Goal: Task Accomplishment & Management: Use online tool/utility

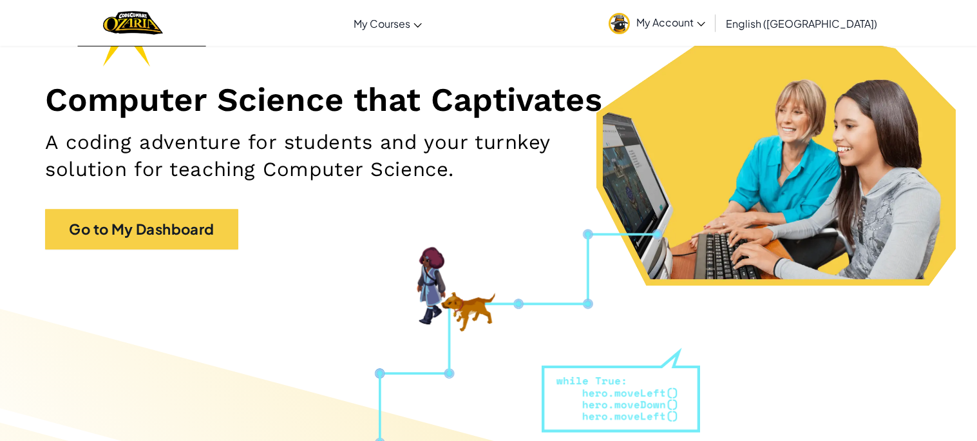
scroll to position [131, 0]
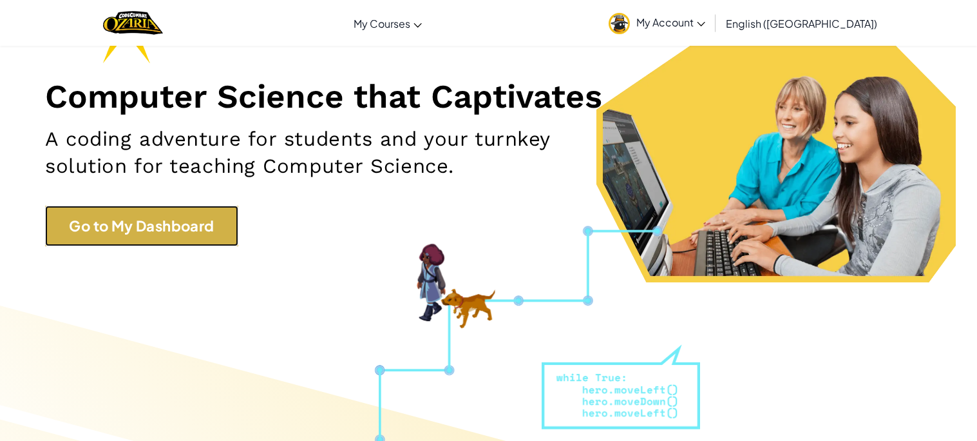
click at [124, 243] on link "Go to My Dashboard" at bounding box center [141, 225] width 193 height 41
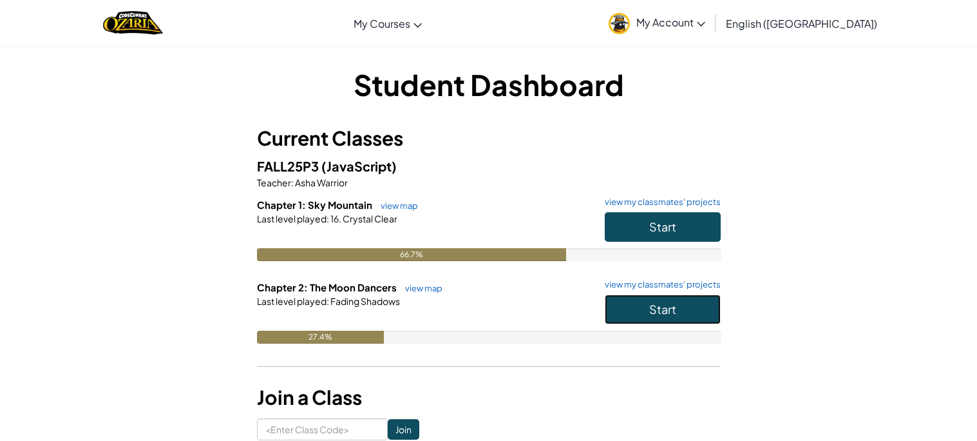
click at [647, 304] on button "Start" at bounding box center [663, 309] width 116 height 30
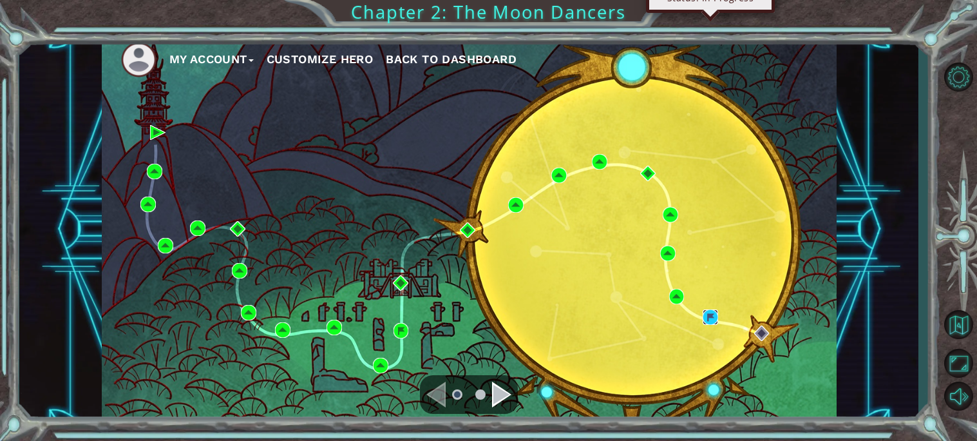
click at [711, 314] on img at bounding box center [710, 316] width 15 height 15
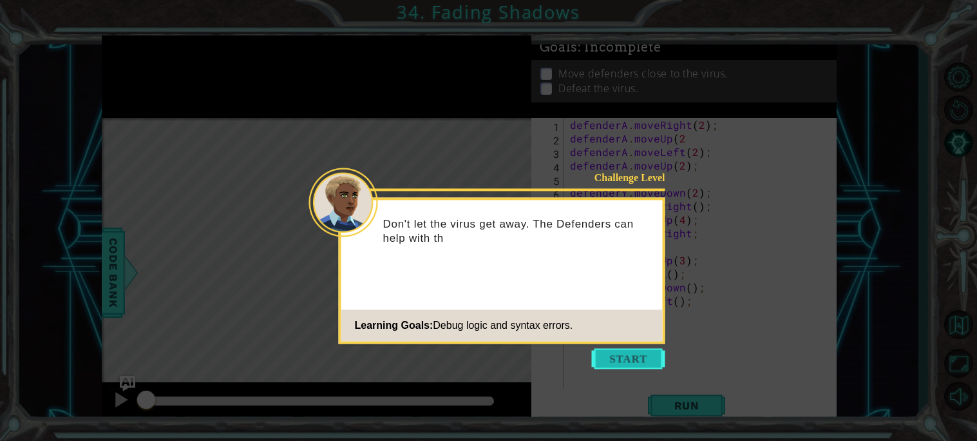
click at [621, 354] on button "Start" at bounding box center [628, 358] width 73 height 21
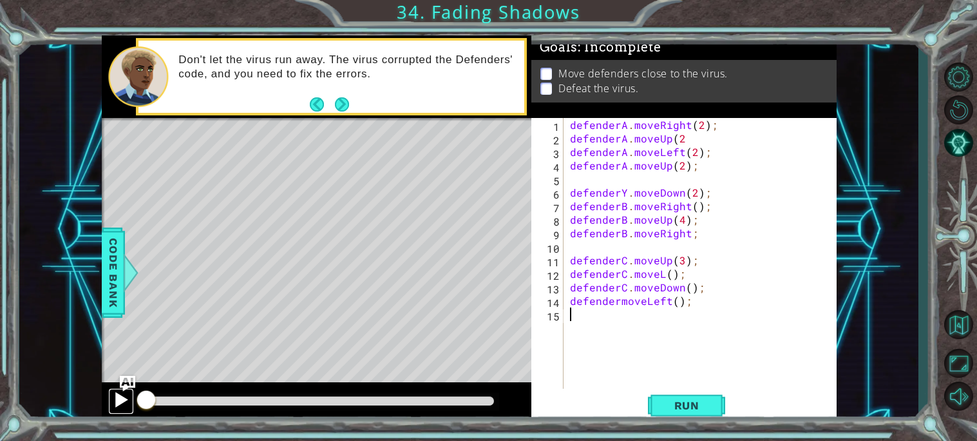
click at [123, 397] on div at bounding box center [121, 399] width 17 height 17
click at [115, 404] on div at bounding box center [121, 399] width 17 height 17
drag, startPoint x: 175, startPoint y: 403, endPoint x: 116, endPoint y: 405, distance: 59.3
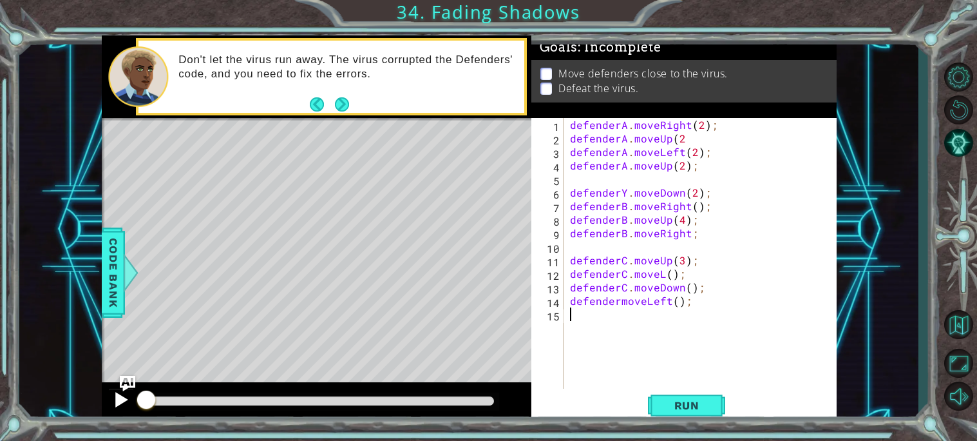
click at [116, 405] on div at bounding box center [317, 402] width 430 height 41
click at [662, 402] on span "Run" at bounding box center [687, 405] width 51 height 13
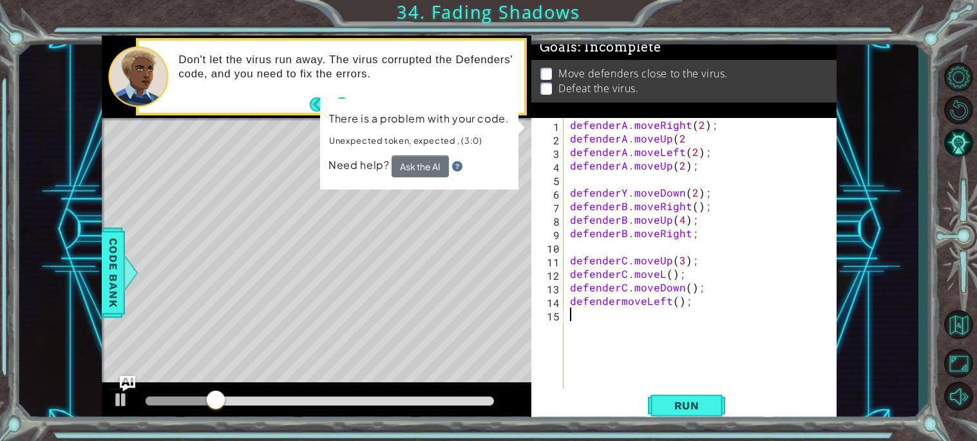
click at [682, 218] on div "defenderA . moveRight ( 2 ) ; defenderA . moveUp ( 2 defenderA . moveLeft ( 2 )…" at bounding box center [704, 267] width 272 height 298
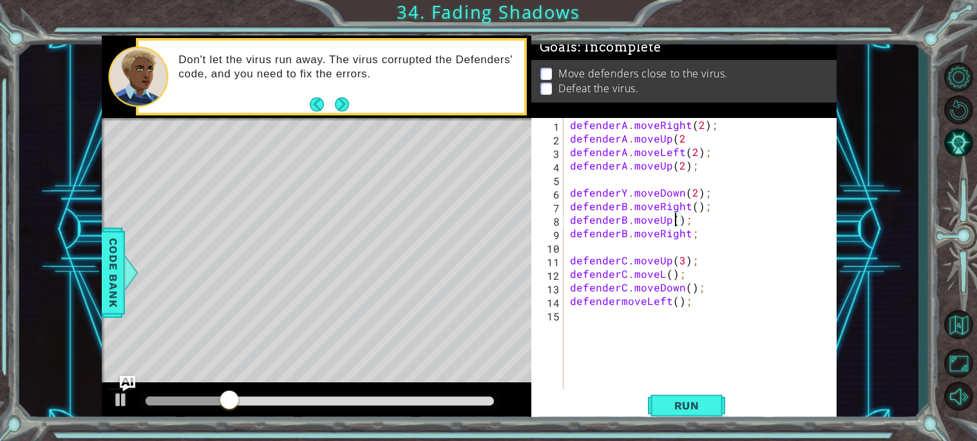
scroll to position [0, 7]
click at [697, 410] on span "Run" at bounding box center [687, 405] width 51 height 13
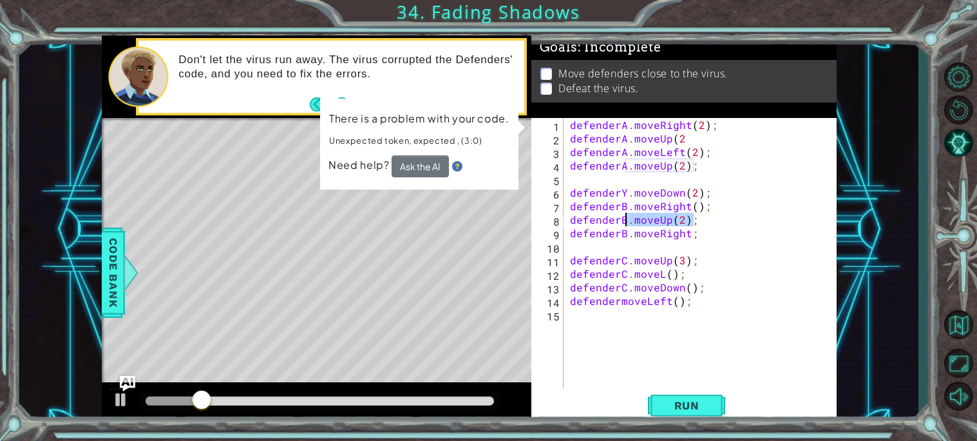
drag, startPoint x: 715, startPoint y: 221, endPoint x: 624, endPoint y: 222, distance: 90.8
click at [624, 222] on div "defenderA . moveRight ( 2 ) ; defenderA . moveUp ( 2 defenderA . moveLeft ( 2 )…" at bounding box center [704, 267] width 272 height 298
click at [652, 171] on div "defenderA . moveRight ( 2 ) ; defenderA . moveUp ( 2 defenderA . moveLeft ( 2 )…" at bounding box center [704, 267] width 272 height 298
drag, startPoint x: 699, startPoint y: 222, endPoint x: 573, endPoint y: 220, distance: 125.6
click at [573, 220] on div "defenderA . moveRight ( 2 ) ; defenderA . moveUp ( 2 defenderA . moveLeft ( 2 )…" at bounding box center [704, 267] width 272 height 298
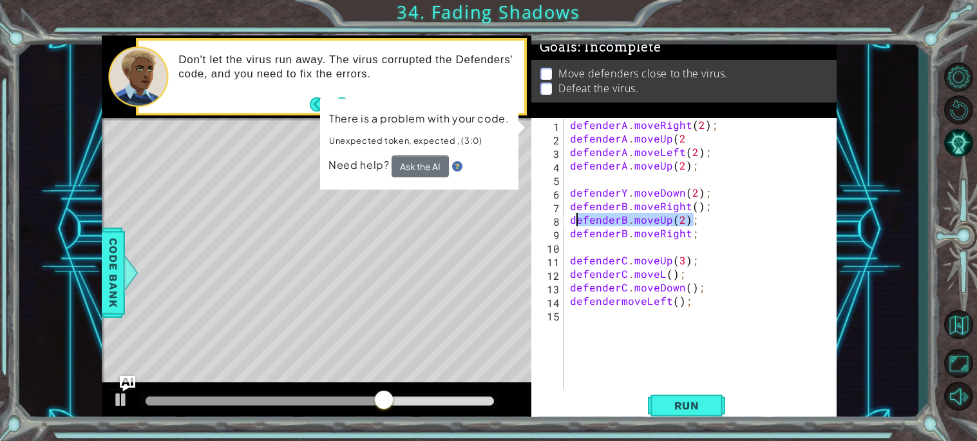
type textarea "d"
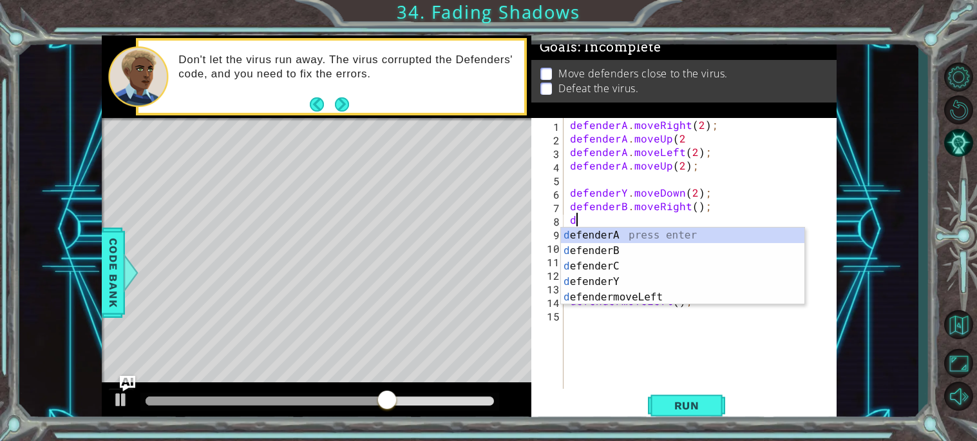
scroll to position [0, 0]
click at [604, 251] on div "de fenderA press enter de fenderB press enter de fenderC press enter de fenderY…" at bounding box center [683, 281] width 244 height 108
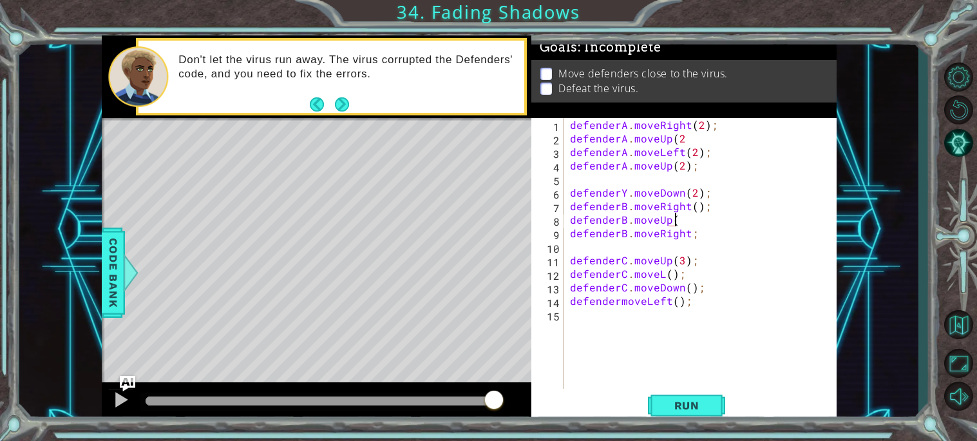
scroll to position [0, 6]
type textarea "defenderB.moveUp(2);"
click at [667, 405] on span "Run" at bounding box center [687, 405] width 51 height 13
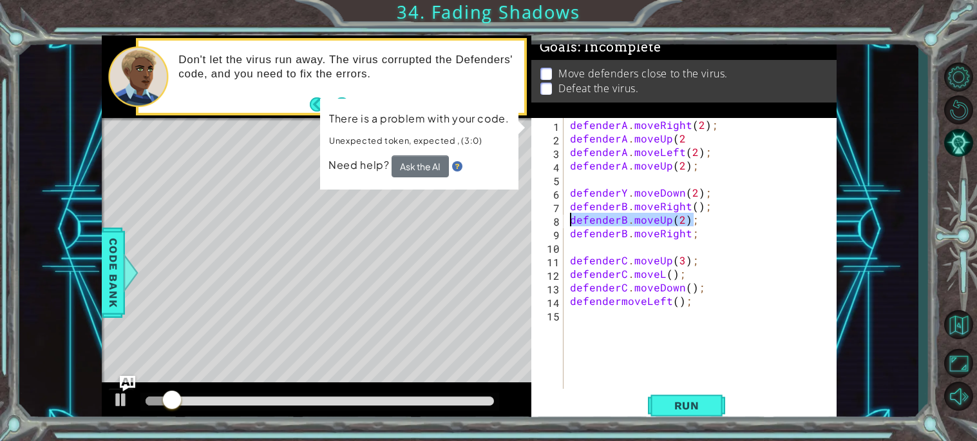
drag, startPoint x: 739, startPoint y: 221, endPoint x: 564, endPoint y: 219, distance: 174.6
click at [564, 219] on div "defenderB.moveUp(2); 1 2 3 4 5 6 7 8 9 10 11 12 13 14 15 defenderA . moveRight …" at bounding box center [682, 253] width 302 height 271
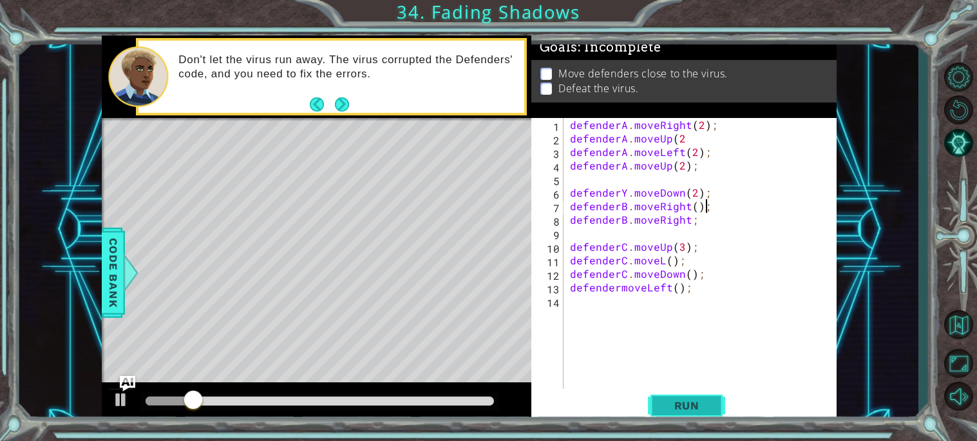
click at [710, 405] on span "Run" at bounding box center [687, 405] width 51 height 13
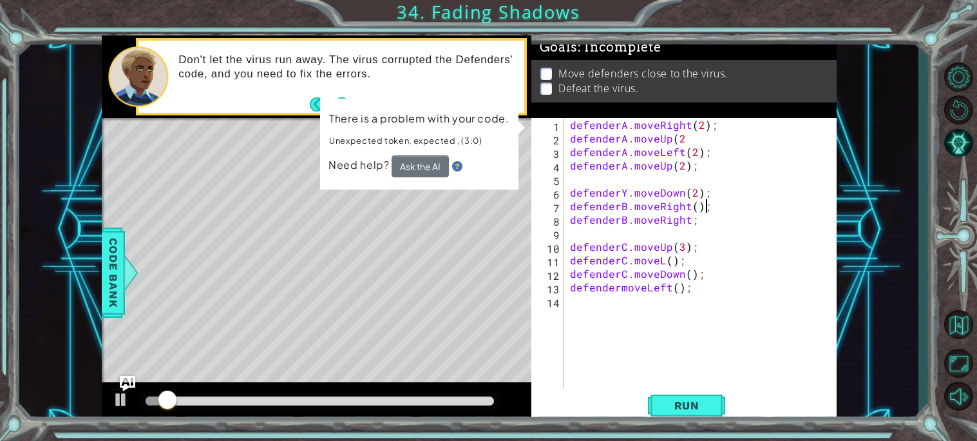
click at [683, 220] on div "defenderA . moveRight ( 2 ) ; defenderA . moveUp ( 2 defenderA . moveLeft ( 2 )…" at bounding box center [704, 267] width 272 height 298
click at [686, 220] on div "defenderA . moveRight ( 2 ) ; defenderA . moveUp ( 2 defenderA . moveLeft ( 2 )…" at bounding box center [704, 267] width 272 height 298
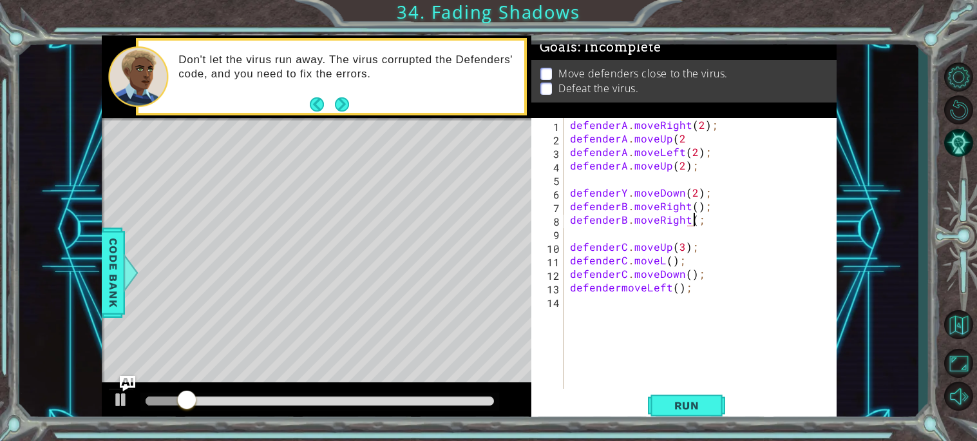
scroll to position [0, 7]
click at [675, 404] on span "Run" at bounding box center [687, 405] width 51 height 13
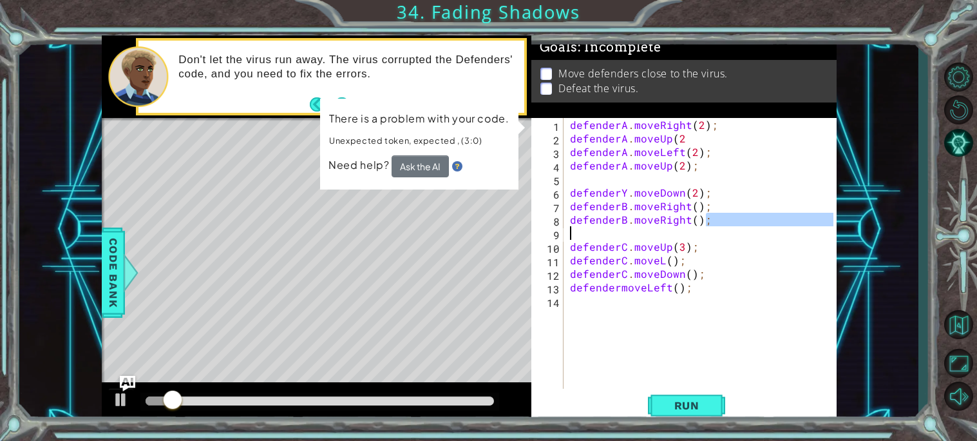
drag, startPoint x: 750, startPoint y: 221, endPoint x: 568, endPoint y: 227, distance: 182.4
click at [568, 227] on div "defenderA . moveRight ( 2 ) ; defenderA . moveUp ( 2 defenderA . moveLeft ( 2 )…" at bounding box center [704, 267] width 272 height 298
type textarea "defenderB.moveR ight();"
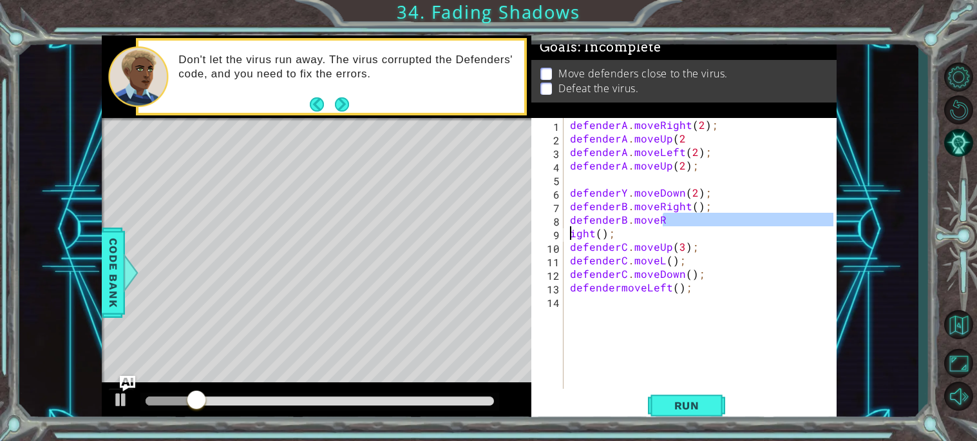
scroll to position [0, 5]
drag, startPoint x: 614, startPoint y: 234, endPoint x: 568, endPoint y: 222, distance: 47.2
click at [568, 222] on div "defenderA . moveRight ( 2 ) ; defenderA . moveUp ( 2 defenderA . moveLeft ( 2 )…" at bounding box center [704, 267] width 272 height 298
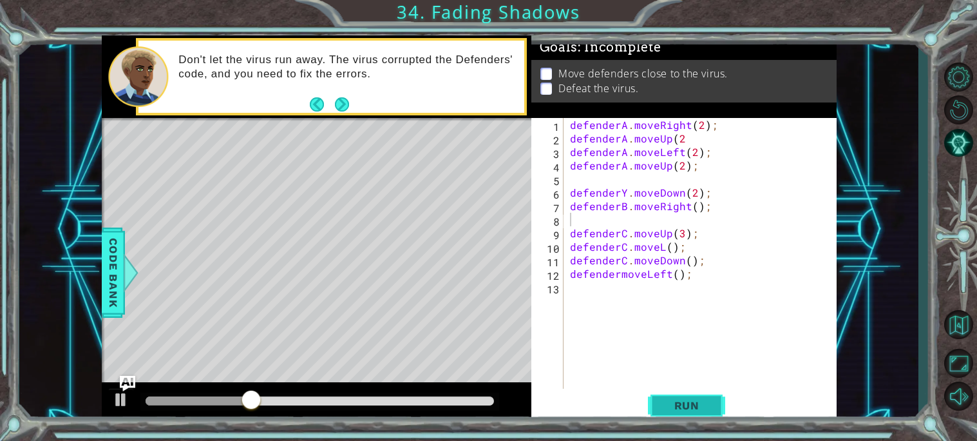
click at [708, 394] on button "Run" at bounding box center [686, 405] width 77 height 30
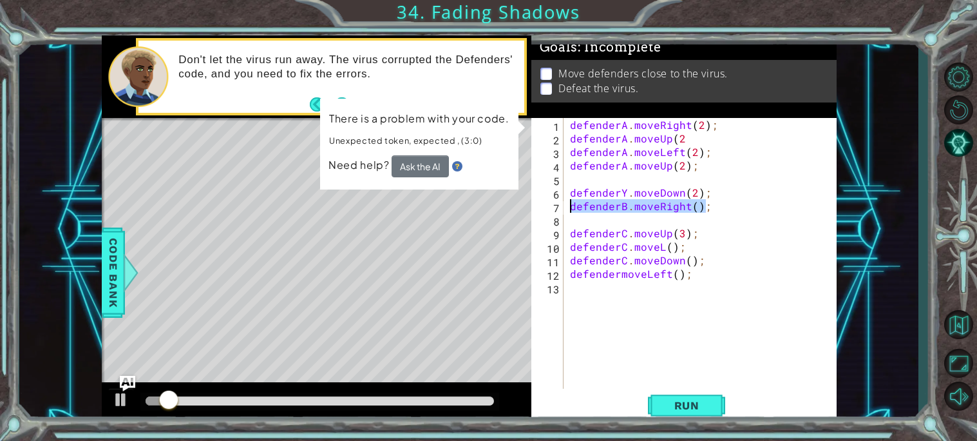
drag, startPoint x: 718, startPoint y: 207, endPoint x: 568, endPoint y: 205, distance: 149.5
click at [568, 205] on div "defenderA . moveRight ( 2 ) ; defenderA . moveUp ( 2 defenderA . moveLeft ( 2 )…" at bounding box center [704, 267] width 272 height 298
type textarea "defenderB.moveRight();"
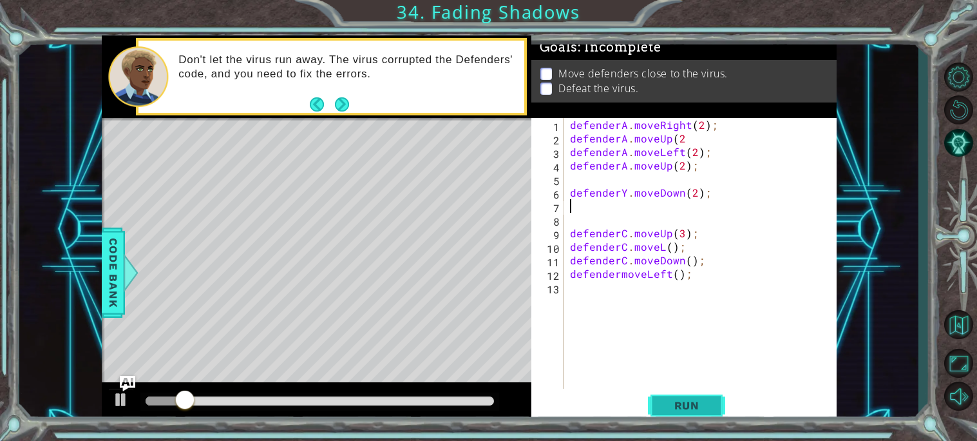
click at [676, 405] on span "Run" at bounding box center [687, 405] width 51 height 13
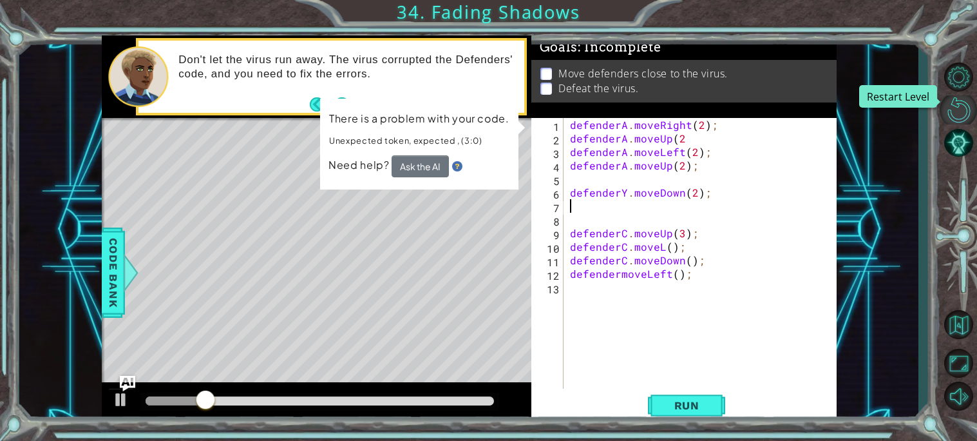
click at [971, 112] on button "Restart Level" at bounding box center [958, 109] width 37 height 29
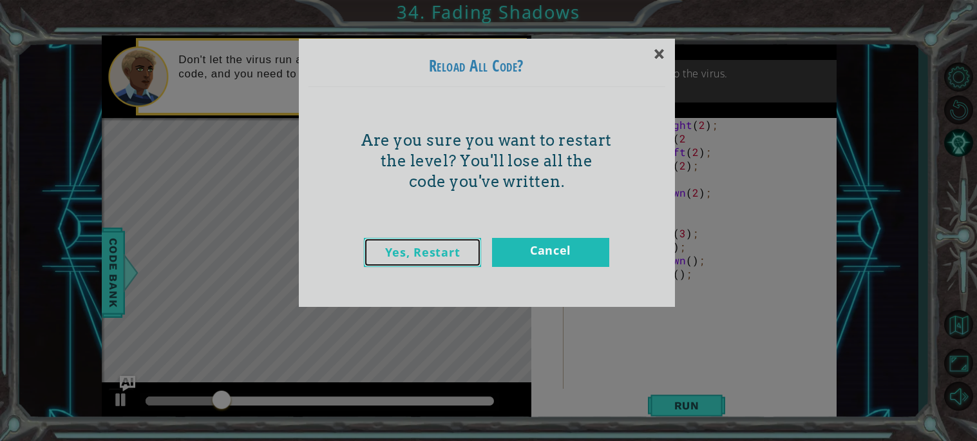
click at [451, 246] on link "Yes, Restart" at bounding box center [422, 252] width 117 height 29
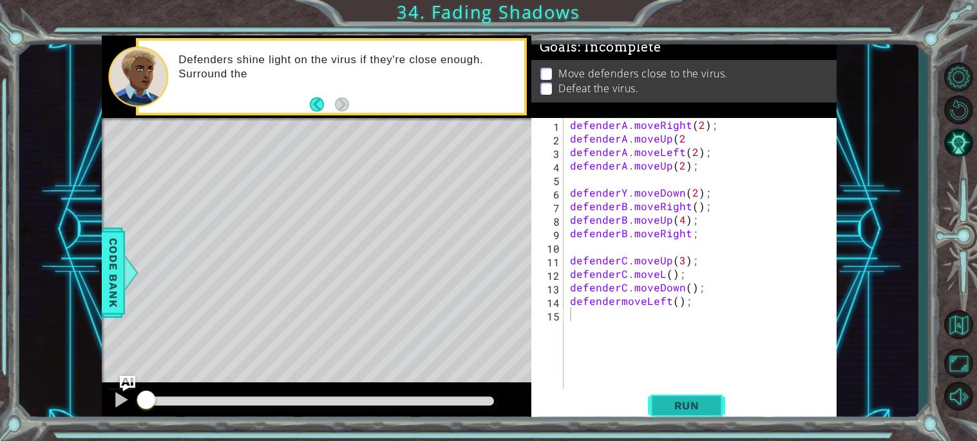
click at [676, 404] on span "Run" at bounding box center [687, 405] width 51 height 13
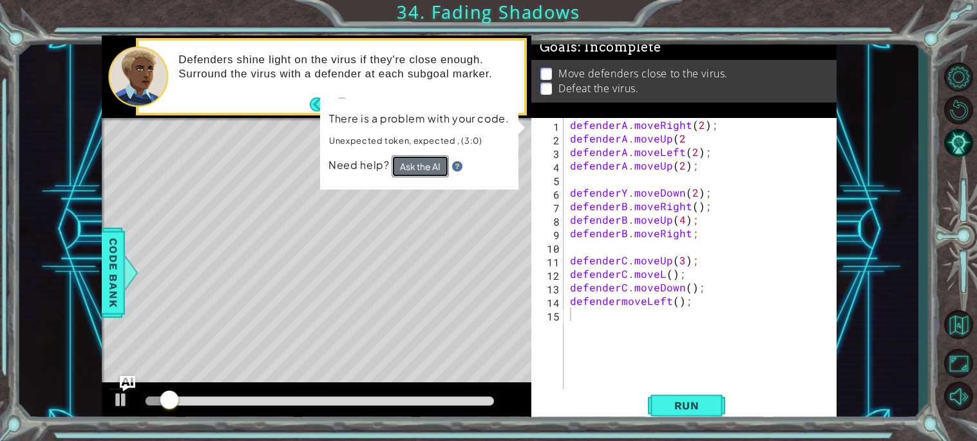
click at [421, 157] on button "Ask the AI" at bounding box center [420, 166] width 57 height 22
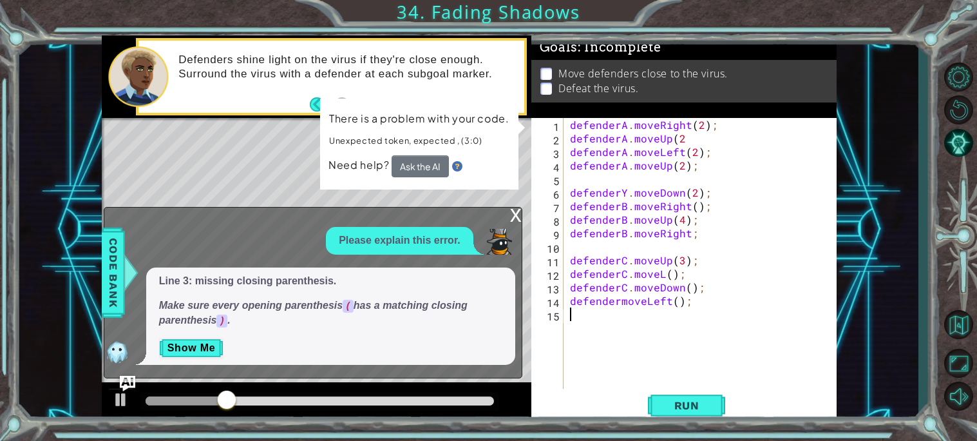
click at [682, 219] on div "defenderA . moveRight ( 2 ) ; defenderA . moveUp ( 2 defenderA . moveLeft ( 2 )…" at bounding box center [704, 267] width 272 height 298
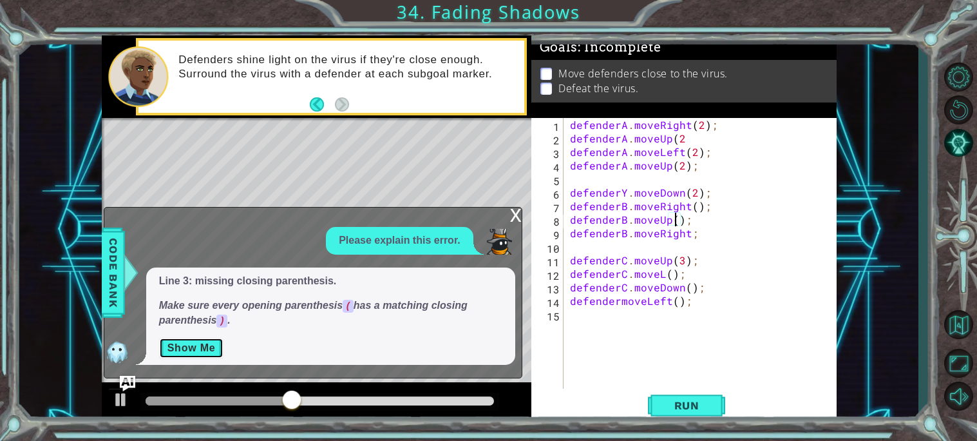
click at [192, 349] on button "Show Me" at bounding box center [191, 348] width 65 height 21
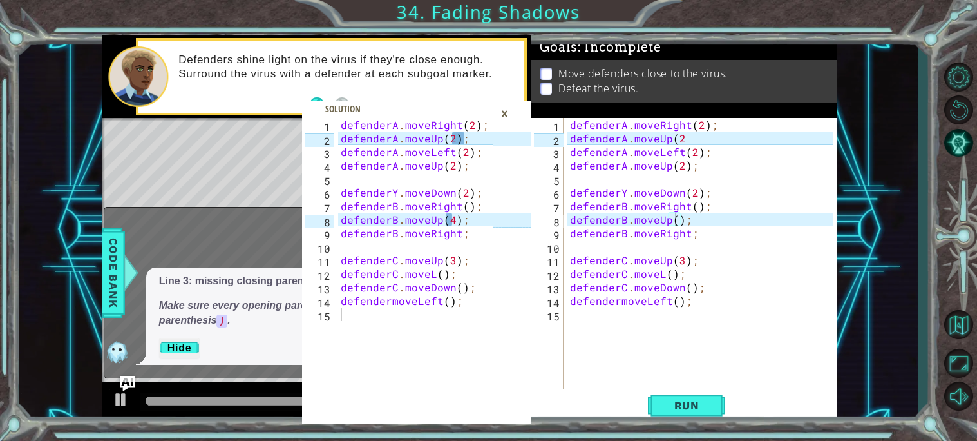
click at [687, 135] on div "defenderA . moveRight ( 2 ) ; defenderA . moveUp ( 2 defenderA . moveLeft ( 2 )…" at bounding box center [704, 267] width 272 height 298
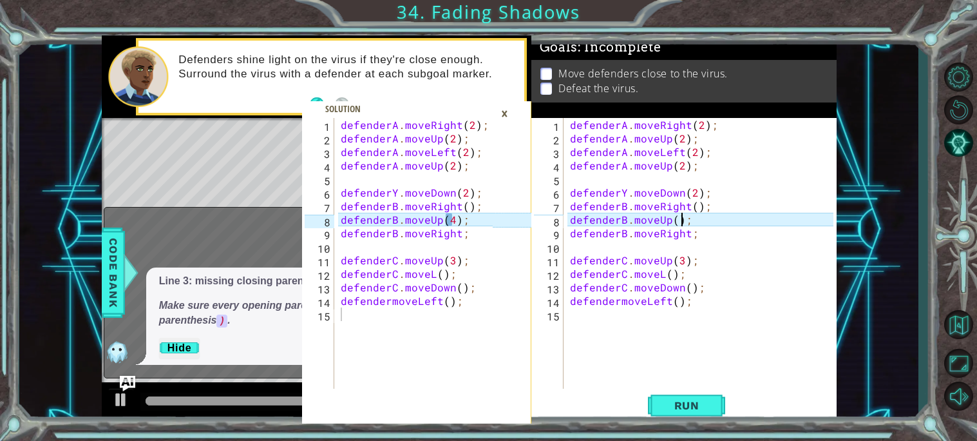
click at [679, 219] on div "defenderA . moveRight ( 2 ) ; defenderA . moveUp ( 2 ) ; defenderA . moveLeft (…" at bounding box center [704, 267] width 272 height 298
click at [675, 219] on div "defenderA . moveRight ( 2 ) ; defenderA . moveUp ( 2 ) ; defenderA . moveLeft (…" at bounding box center [704, 267] width 272 height 298
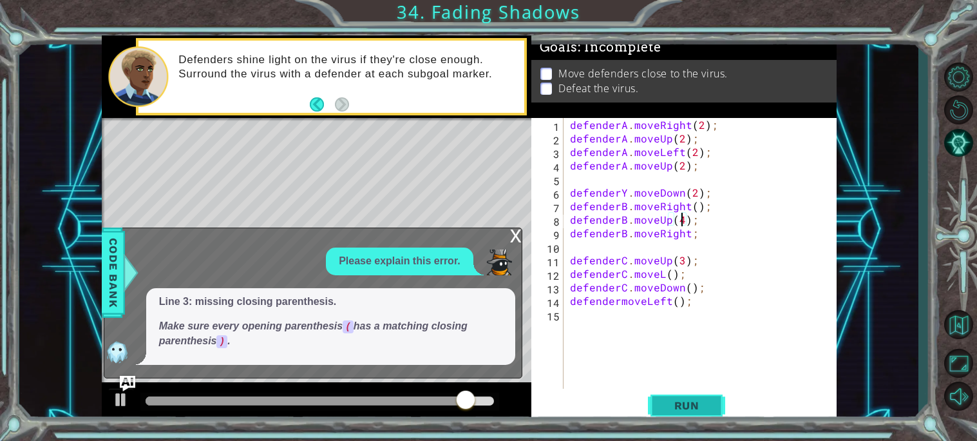
click at [685, 399] on span "Run" at bounding box center [687, 405] width 51 height 13
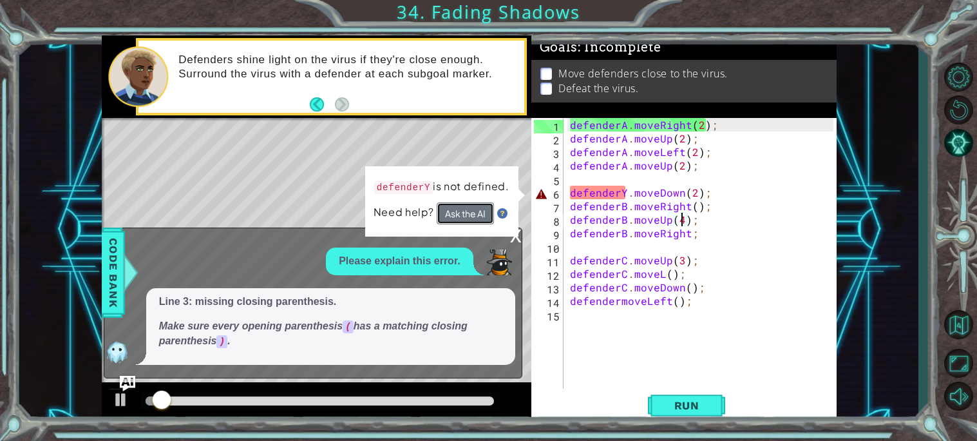
click at [475, 209] on button "Ask the AI" at bounding box center [465, 213] width 57 height 23
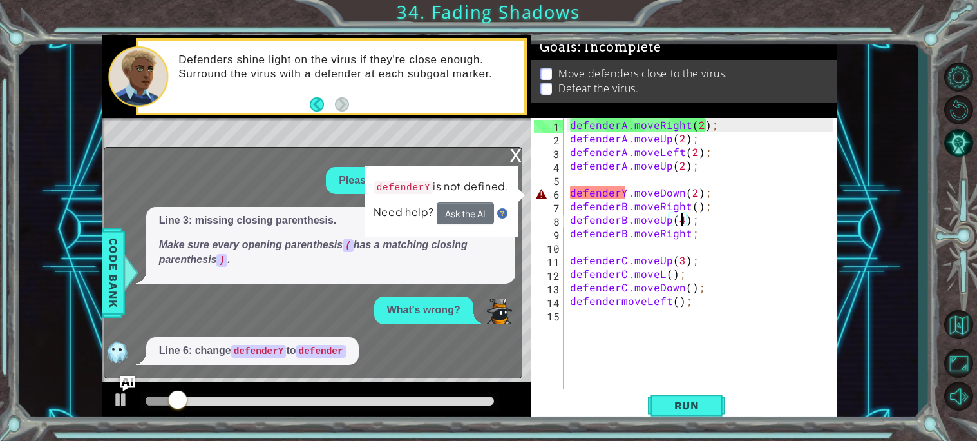
click at [624, 191] on div "defenderA . moveRight ( 2 ) ; defenderA . moveUp ( 2 ) ; defenderA . moveLeft (…" at bounding box center [704, 267] width 272 height 298
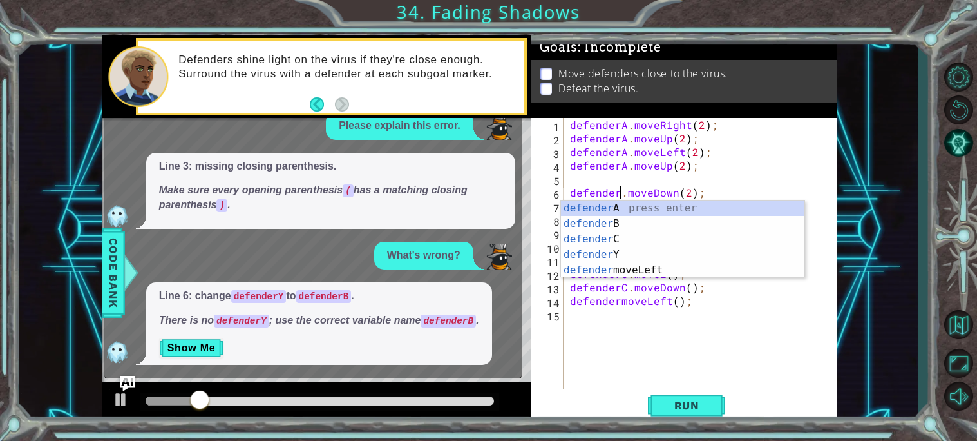
scroll to position [0, 3]
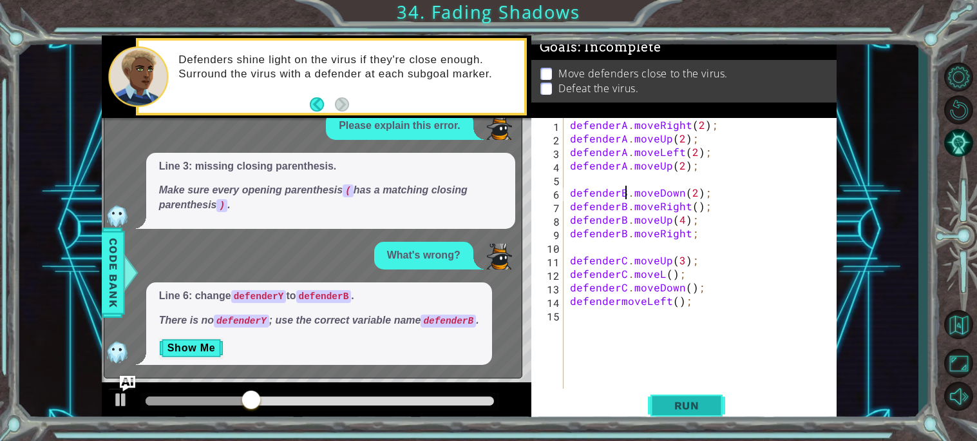
click at [707, 410] on span "Run" at bounding box center [687, 405] width 51 height 13
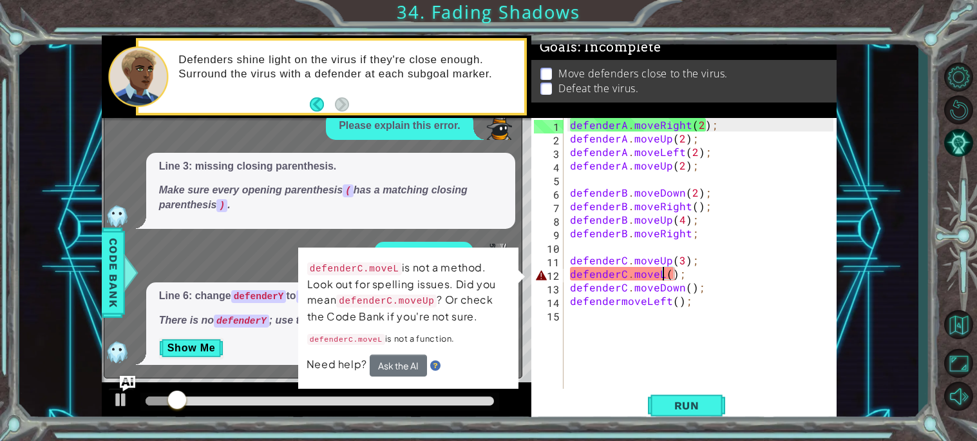
click at [663, 275] on div "defenderA . moveRight ( 2 ) ; defenderA . moveUp ( 2 ) ; defenderA . moveLeft (…" at bounding box center [704, 267] width 272 height 298
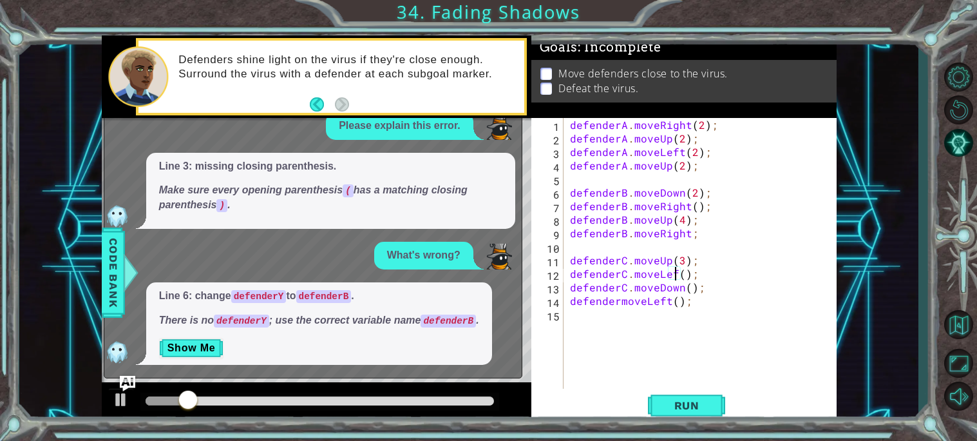
scroll to position [0, 7]
click at [691, 405] on span "Run" at bounding box center [687, 405] width 51 height 13
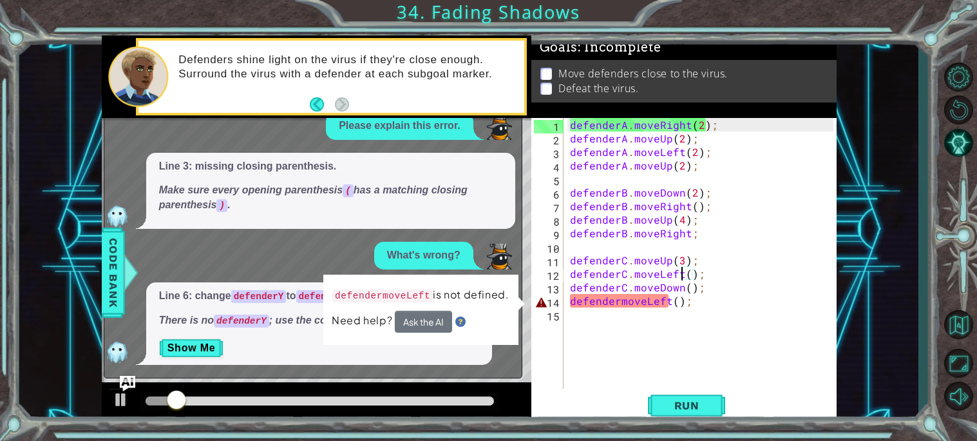
click at [618, 301] on div "defenderA . moveRight ( 2 ) ; defenderA . moveUp ( 2 ) ; defenderA . moveLeft (…" at bounding box center [704, 267] width 272 height 298
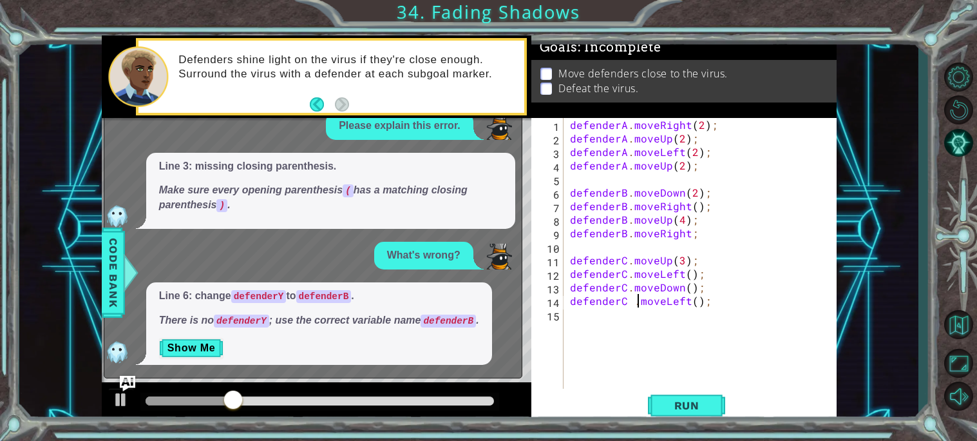
scroll to position [0, 3]
type textarea "defenderC.moveLeft();"
click at [707, 412] on button "Run" at bounding box center [686, 405] width 77 height 30
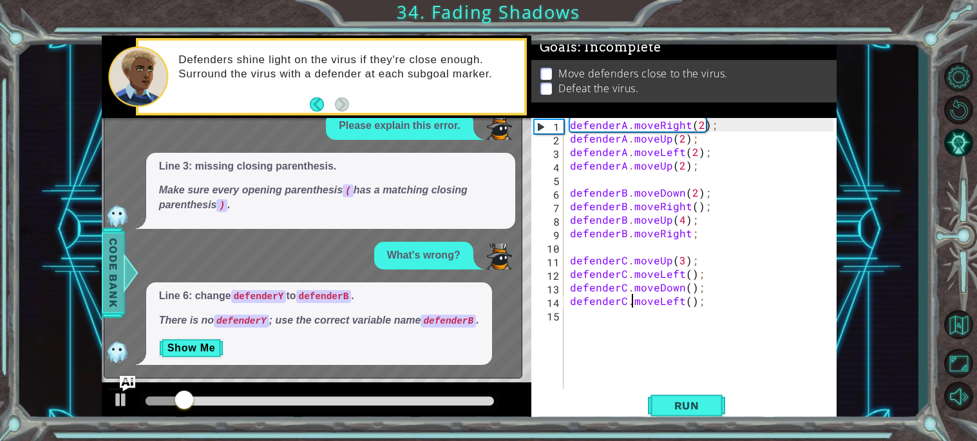
click at [123, 265] on div at bounding box center [130, 272] width 16 height 39
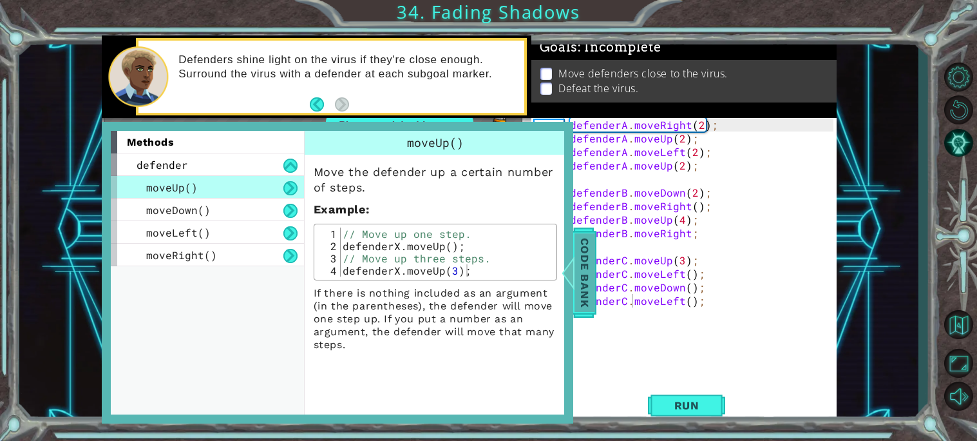
click at [579, 273] on span "Code Bank" at bounding box center [585, 272] width 21 height 79
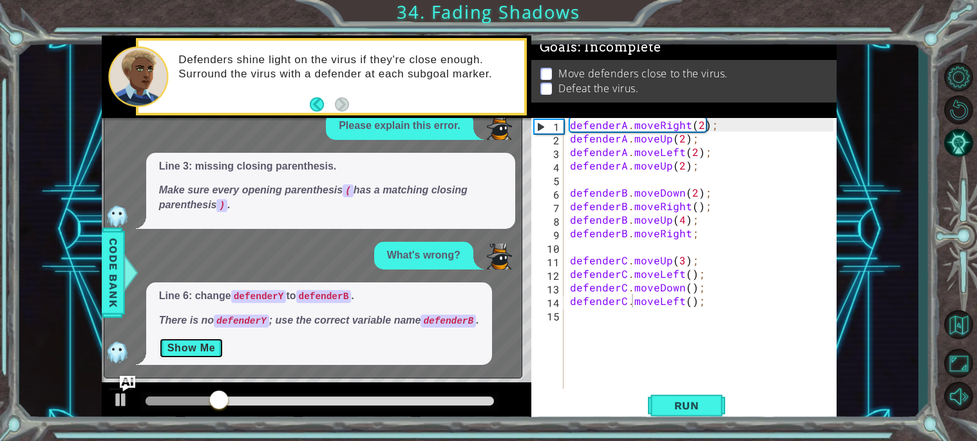
click at [199, 347] on button "Show Me" at bounding box center [191, 348] width 65 height 21
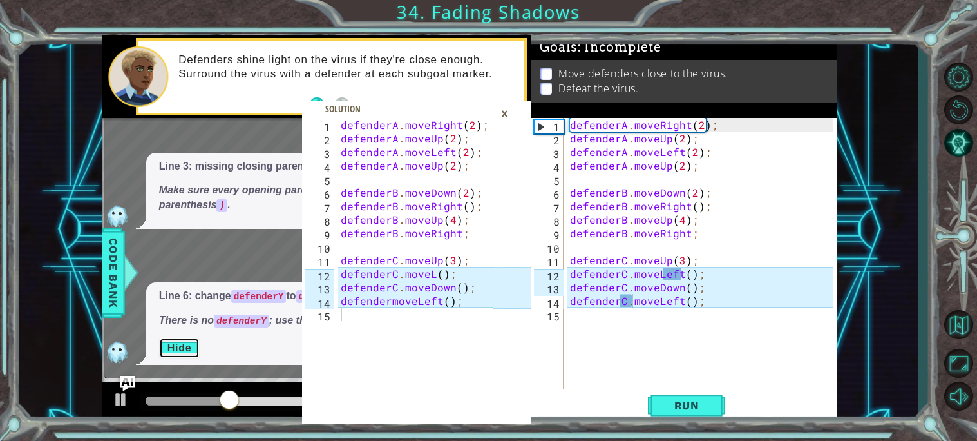
click at [198, 346] on button "Hide" at bounding box center [179, 348] width 41 height 21
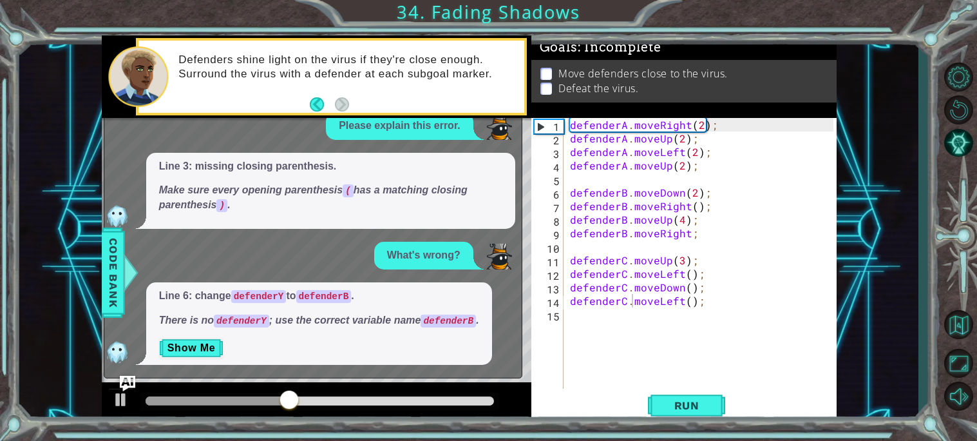
scroll to position [0, 0]
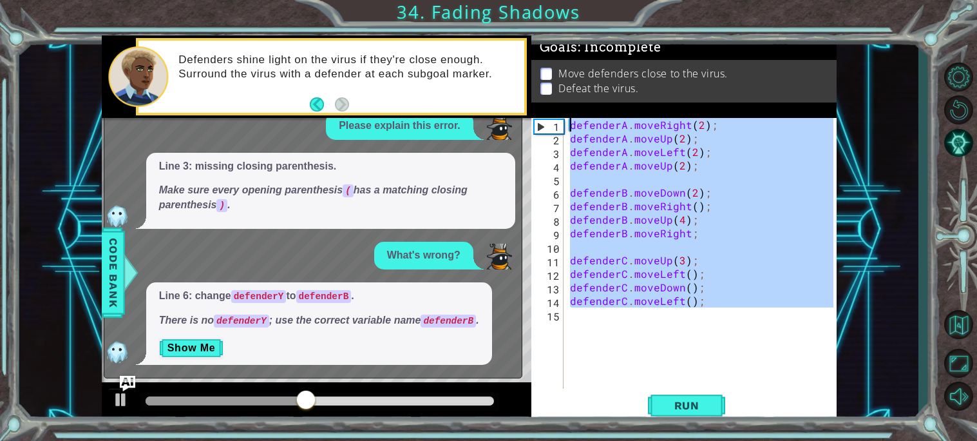
drag, startPoint x: 734, startPoint y: 313, endPoint x: 511, endPoint y: 120, distance: 295.5
click at [511, 120] on div "1 2 3 4 5 6 7 8 9 10 11 12 13 14 15 defenderA . moveRight ( 2 ) ; defenderA . m…" at bounding box center [469, 229] width 735 height 388
type textarea "defenderA.moveRight(2); defenderA.moveUp(2);"
click at [955, 98] on button "Restart Level" at bounding box center [958, 109] width 37 height 29
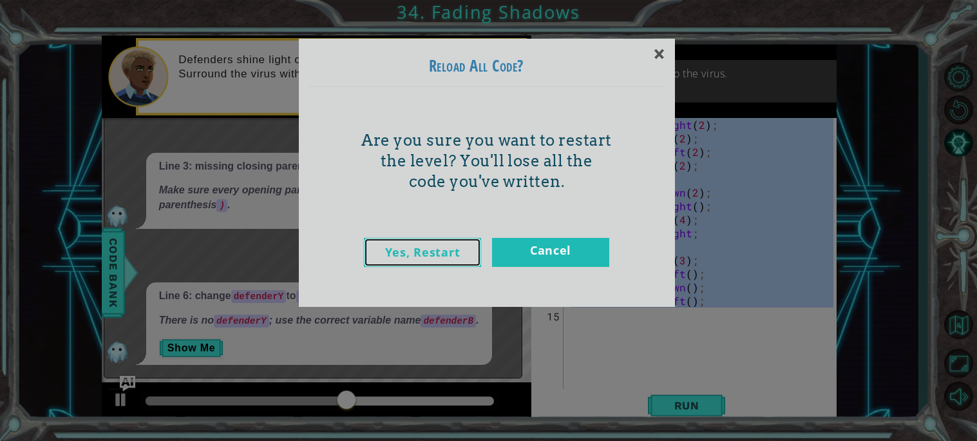
click at [438, 258] on link "Yes, Restart" at bounding box center [422, 252] width 117 height 29
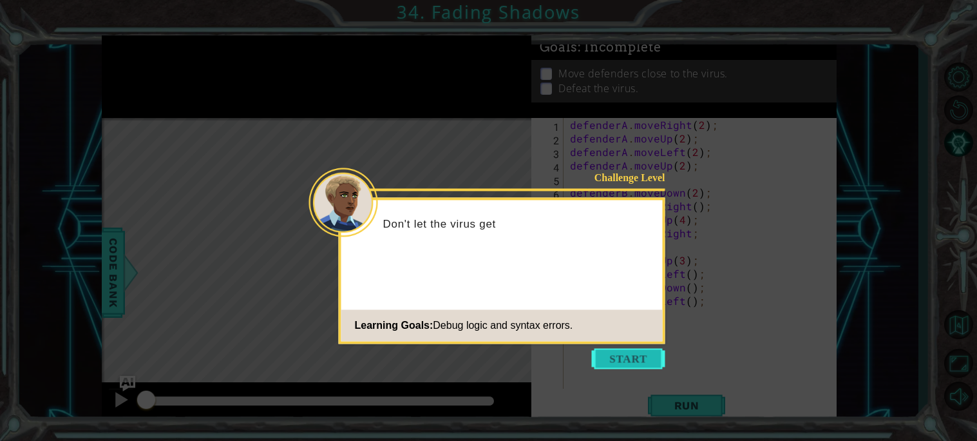
click at [614, 368] on button "Start" at bounding box center [628, 358] width 73 height 21
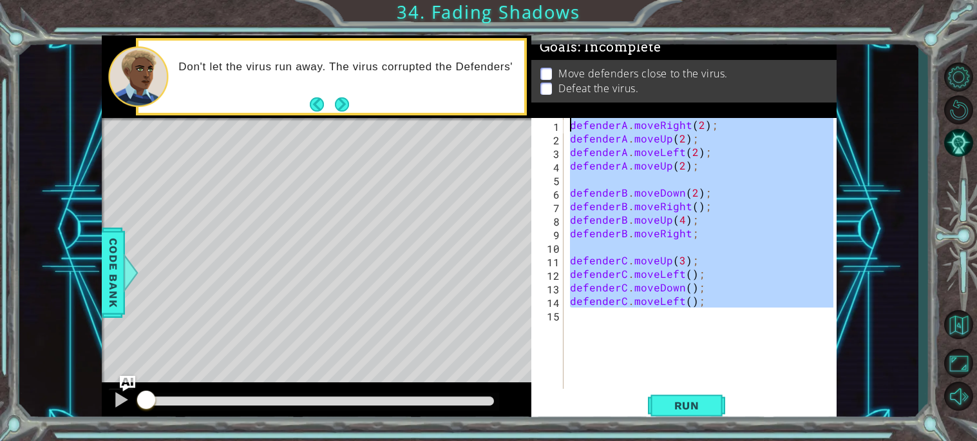
drag, startPoint x: 714, startPoint y: 328, endPoint x: 560, endPoint y: 113, distance: 264.1
click at [560, 113] on div "Goals : Incomplete Move defenders close to the virus. Defeat the virus. 1 2 3 4…" at bounding box center [683, 229] width 305 height 388
type textarea "defenderA.moveRight(2); defenderA.moveUp(2);"
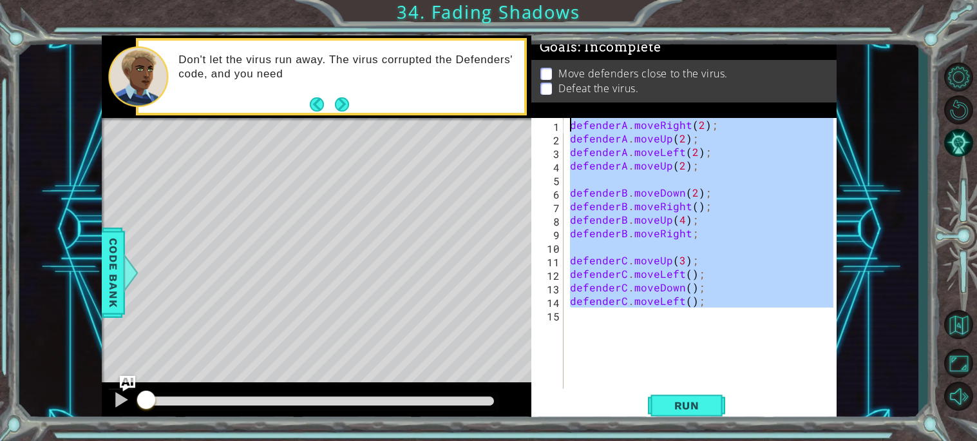
paste textarea "Code Area"
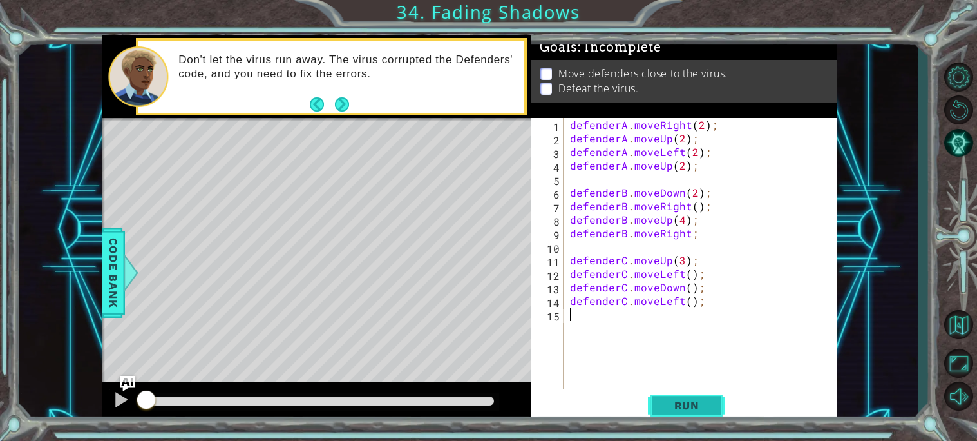
click at [684, 414] on button "Run" at bounding box center [686, 405] width 77 height 30
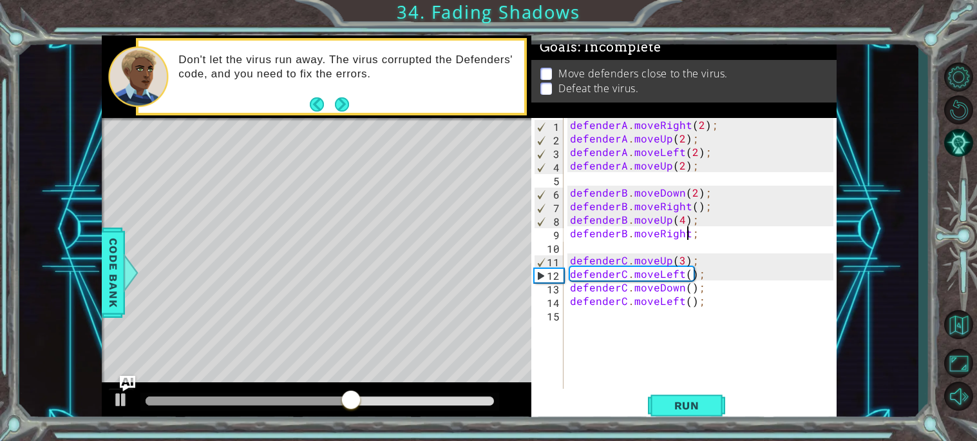
click at [686, 233] on div "defenderA . moveRight ( 2 ) ; defenderA . moveUp ( 2 ) ; defenderA . moveLeft (…" at bounding box center [704, 267] width 272 height 298
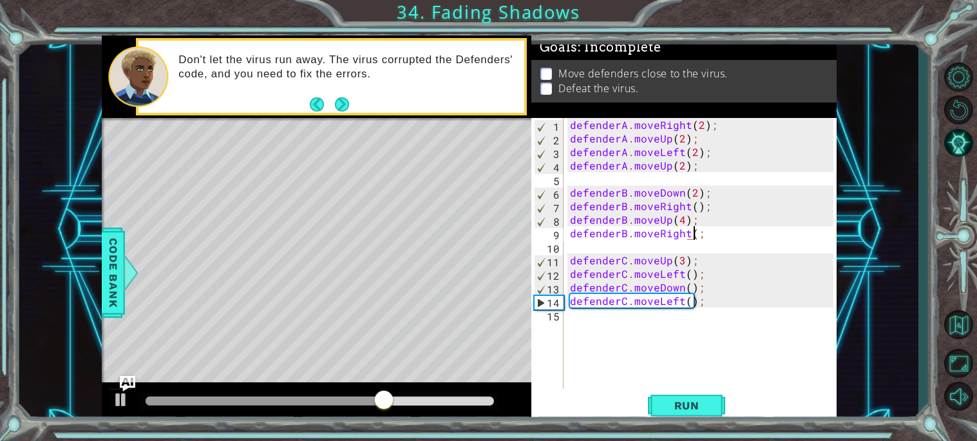
scroll to position [0, 7]
type textarea "defenderB.moveRight();"
click at [673, 406] on span "Run" at bounding box center [687, 405] width 51 height 13
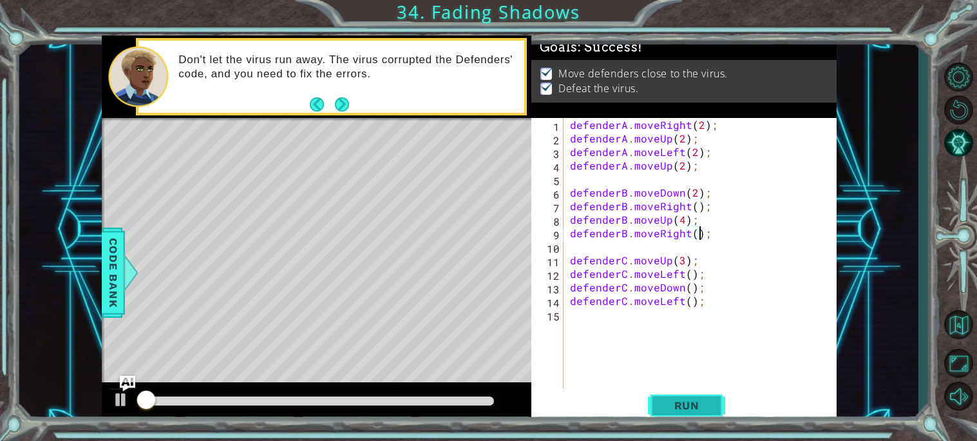
click at [673, 406] on span "Run" at bounding box center [687, 405] width 51 height 13
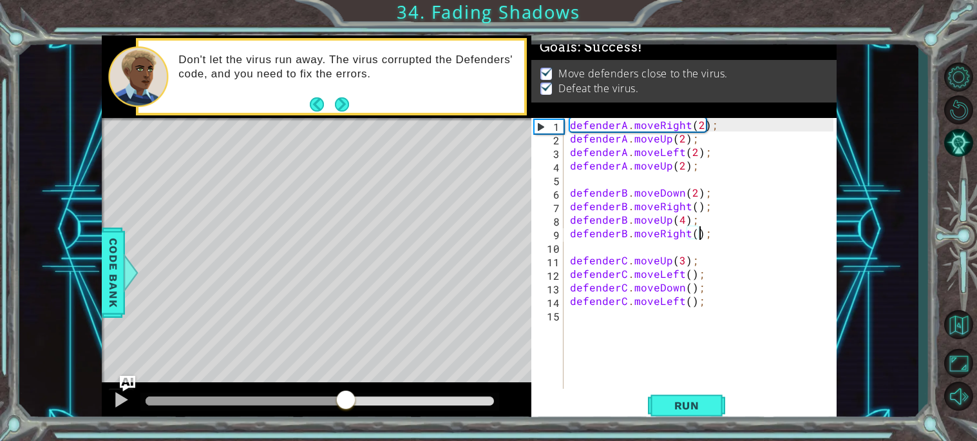
click at [345, 398] on div at bounding box center [320, 400] width 349 height 9
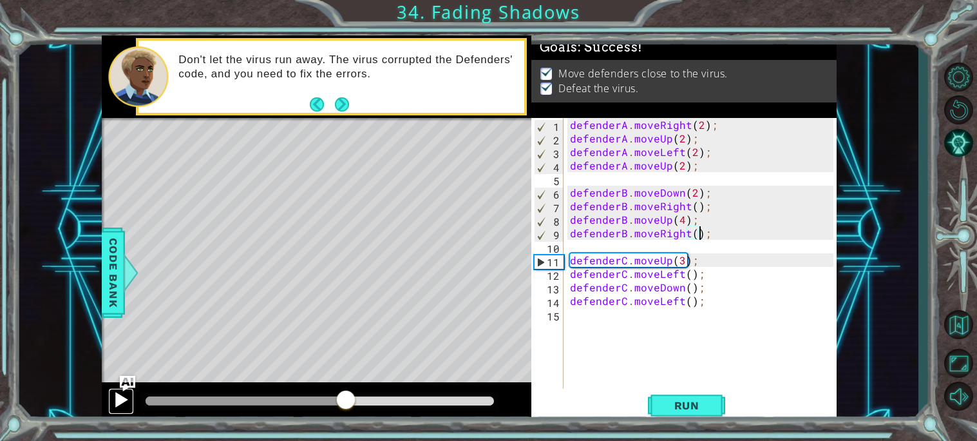
click at [119, 393] on div at bounding box center [121, 399] width 17 height 17
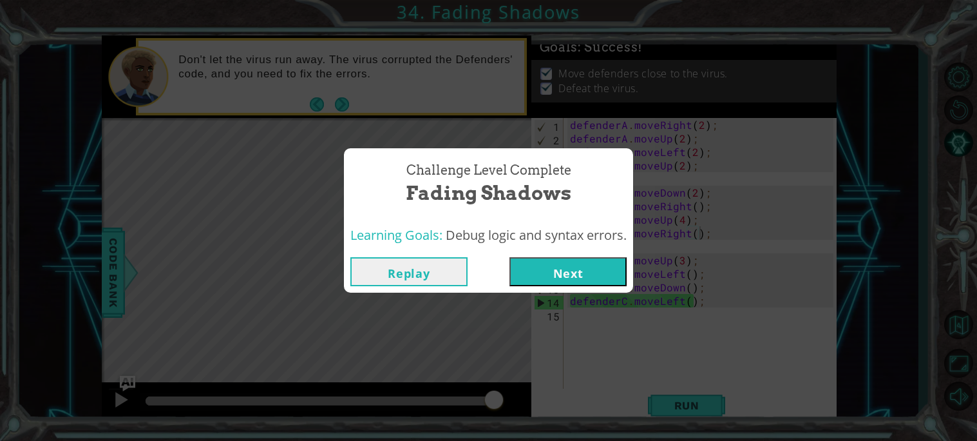
click at [564, 274] on button "Next" at bounding box center [568, 271] width 117 height 29
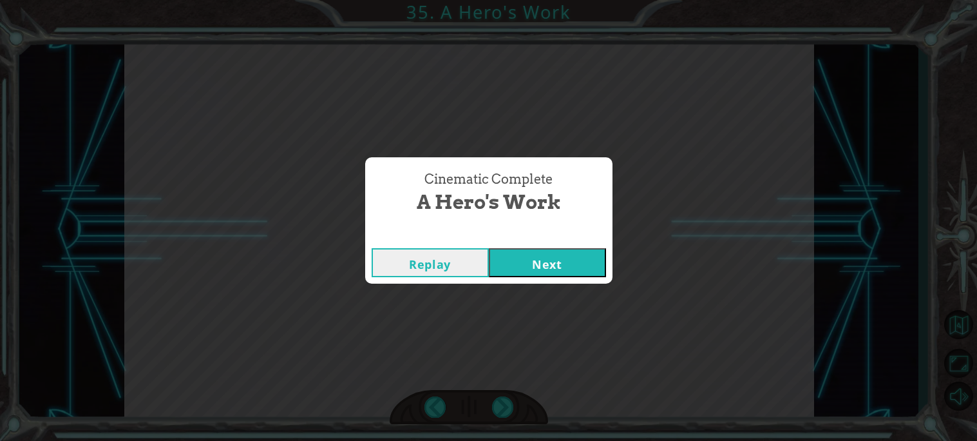
click at [517, 269] on button "Next" at bounding box center [547, 262] width 117 height 29
